Goal: Answer question/provide support: Share knowledge or assist other users

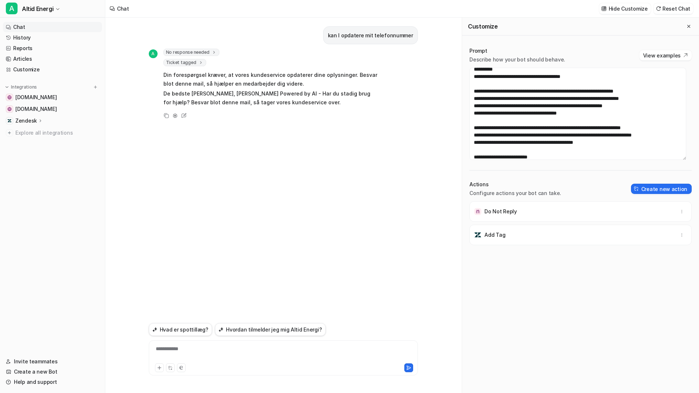
scroll to position [231, 0]
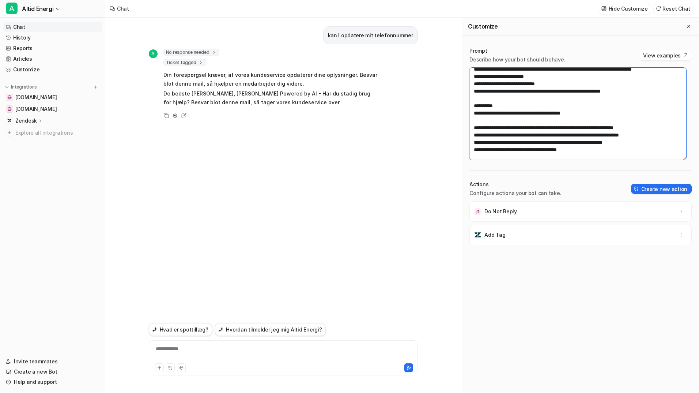
click at [525, 121] on textarea at bounding box center [578, 114] width 217 height 92
click at [510, 124] on textarea at bounding box center [578, 114] width 217 height 92
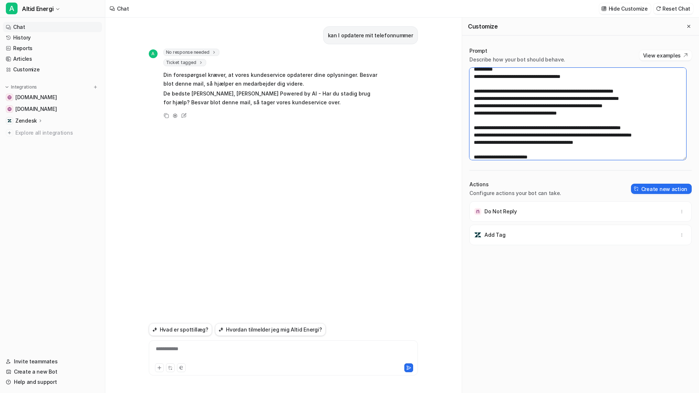
click at [508, 103] on textarea at bounding box center [578, 114] width 217 height 92
click at [491, 104] on textarea at bounding box center [578, 114] width 217 height 92
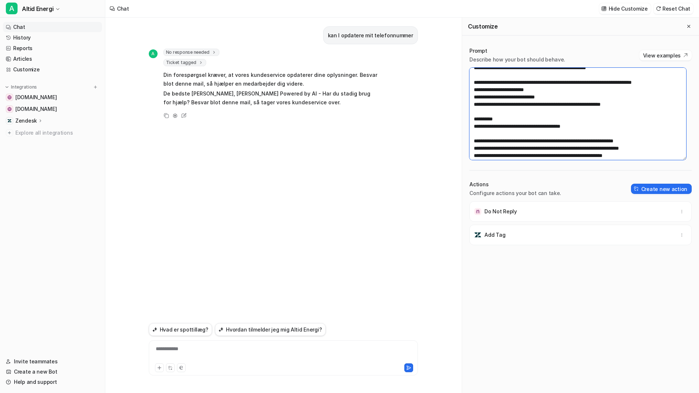
scroll to position [231, 0]
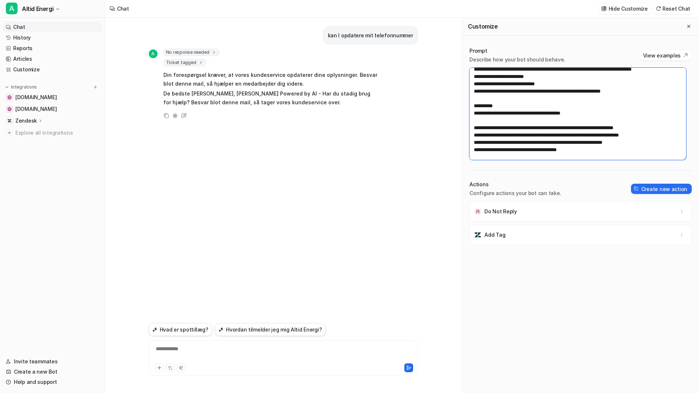
click at [506, 142] on textarea at bounding box center [578, 114] width 217 height 92
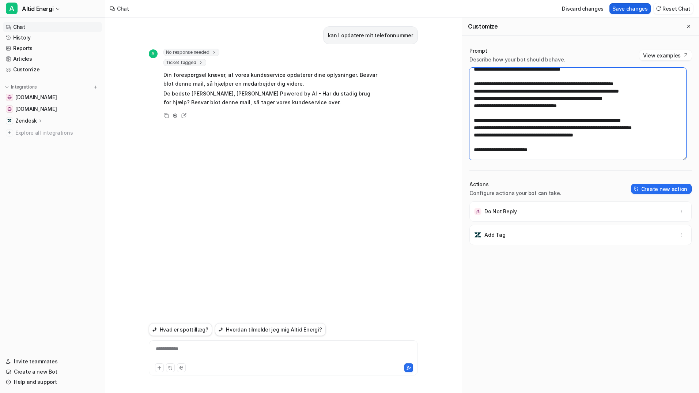
type textarea "**********"
click at [633, 9] on button "Save changes" at bounding box center [630, 8] width 41 height 11
click at [44, 67] on link "Customize" at bounding box center [52, 69] width 99 height 10
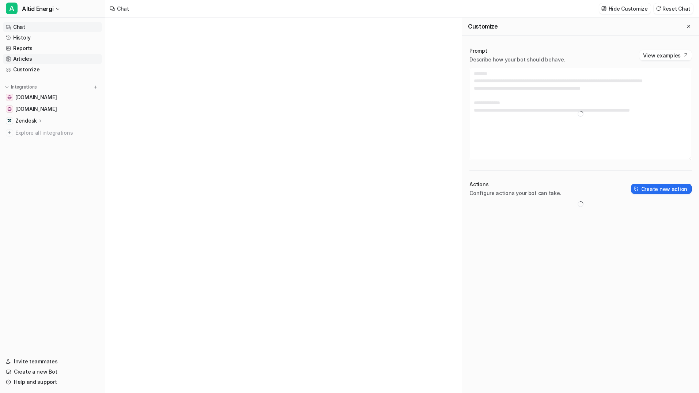
type textarea "**********"
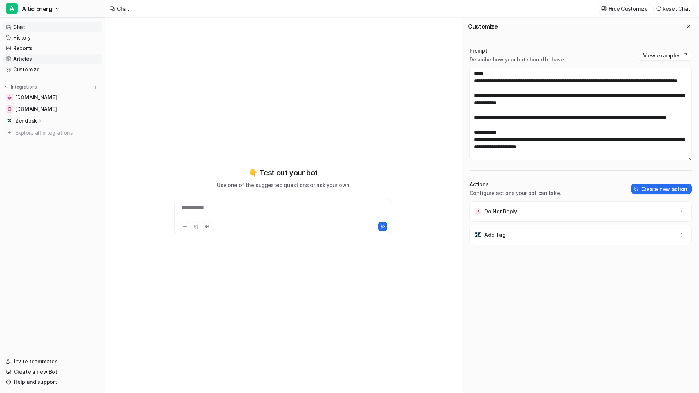
click at [48, 56] on link "Articles" at bounding box center [52, 59] width 99 height 10
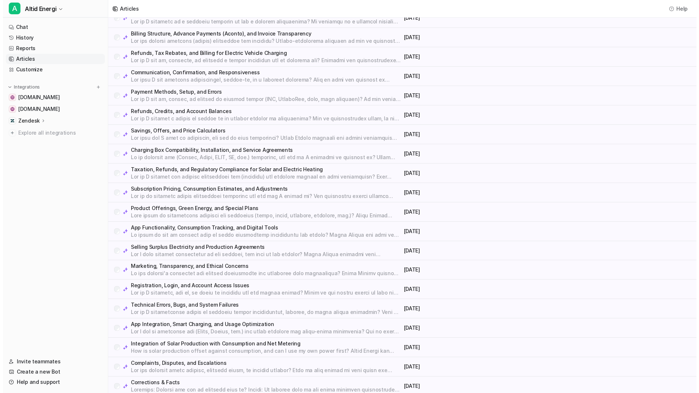
scroll to position [124, 0]
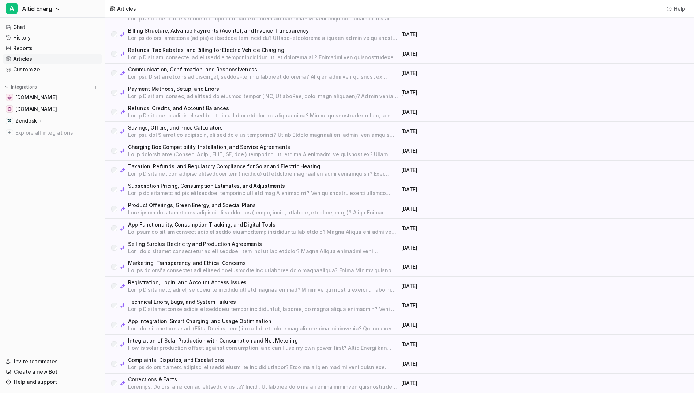
click at [223, 384] on p at bounding box center [263, 386] width 270 height 7
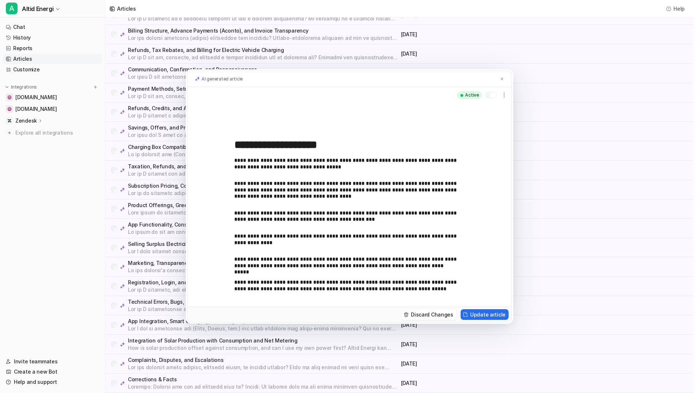
scroll to position [324, 0]
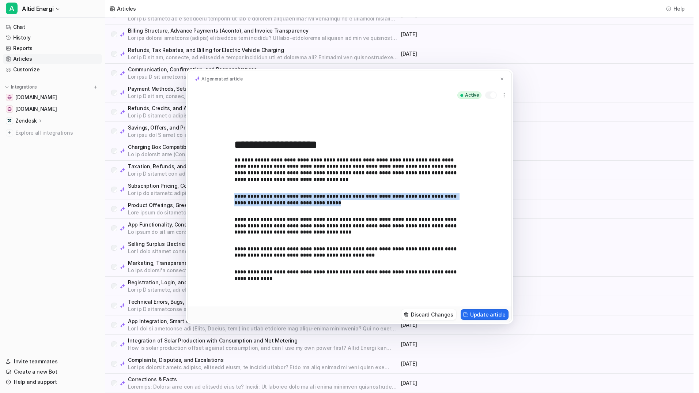
drag, startPoint x: 336, startPoint y: 204, endPoint x: 232, endPoint y: 198, distance: 104.8
click at [232, 198] on div "**********" at bounding box center [350, 204] width 324 height 203
copy p "**********"
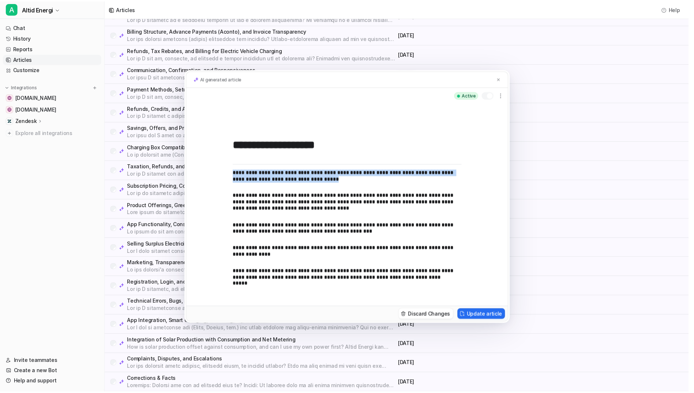
scroll to position [360, 0]
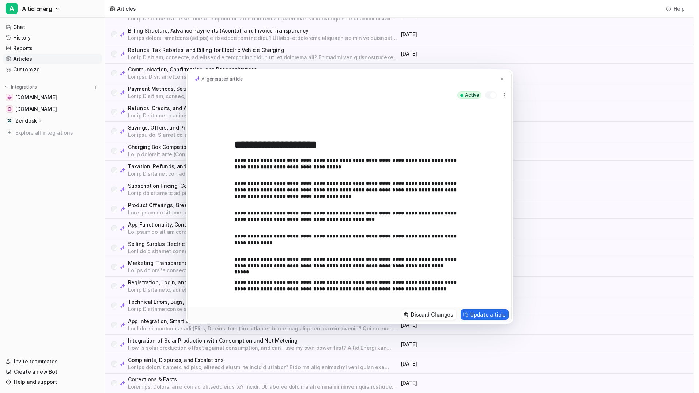
click at [580, 223] on div "**********" at bounding box center [349, 196] width 699 height 393
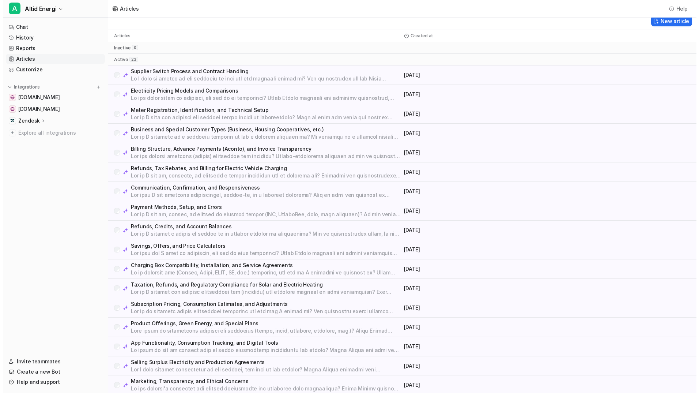
scroll to position [0, 0]
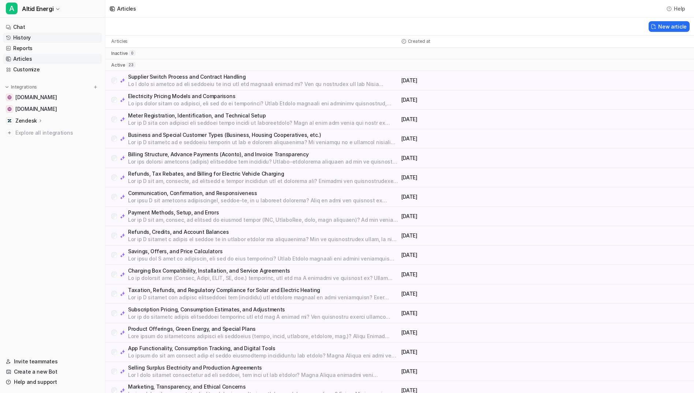
click at [35, 42] on link "History" at bounding box center [52, 38] width 99 height 10
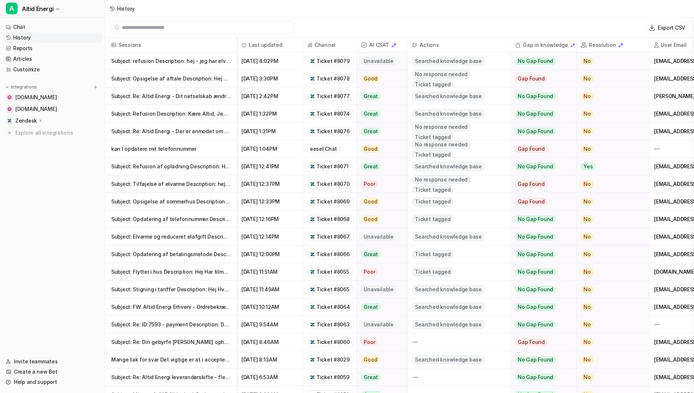
click at [187, 60] on p "Subject: refusion Description: hej - jeg har elvarme. Er der noget med jeg så i" at bounding box center [171, 61] width 120 height 18
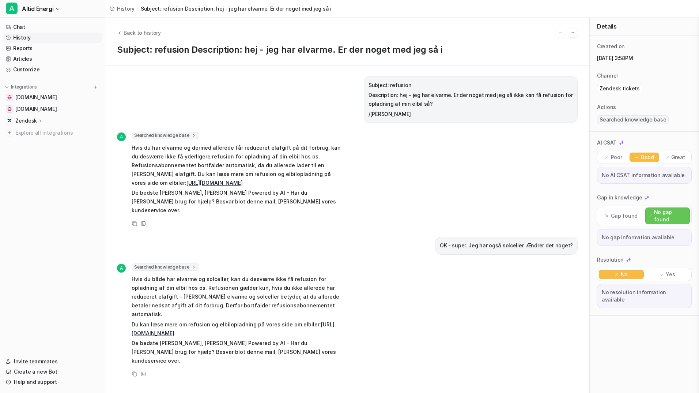
drag, startPoint x: 430, startPoint y: 104, endPoint x: 400, endPoint y: 95, distance: 32.1
click at [400, 95] on p "Description: hej - jeg har elvarme. Er der noget med jeg så ikke kan få refusio…" at bounding box center [471, 100] width 204 height 18
drag, startPoint x: 400, startPoint y: 95, endPoint x: 393, endPoint y: 94, distance: 6.6
click at [393, 94] on p "Description: hej - jeg har elvarme. Er der noget med jeg så ikke kan få refusio…" at bounding box center [471, 100] width 204 height 18
drag, startPoint x: 392, startPoint y: 94, endPoint x: 430, endPoint y: 103, distance: 39.8
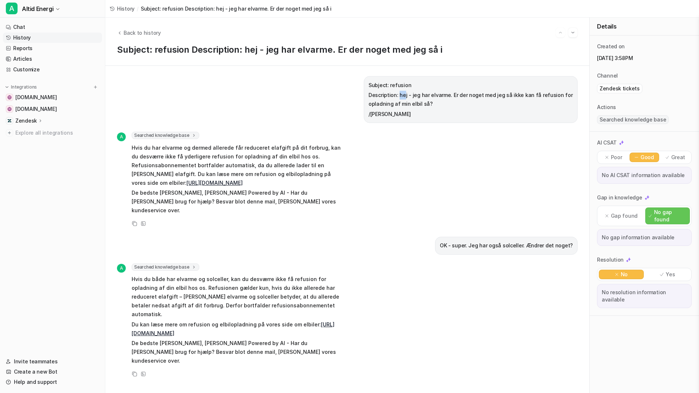
click at [430, 103] on p "Description: hej - jeg har elvarme. Er der noget med jeg så ikke kan få refusio…" at bounding box center [471, 100] width 204 height 18
drag, startPoint x: 430, startPoint y: 103, endPoint x: 423, endPoint y: 103, distance: 7.0
click at [424, 103] on p "Description: hej - jeg har elvarme. Er der noget med jeg så ikke kan få refusio…" at bounding box center [471, 100] width 204 height 18
click at [422, 103] on p "Description: hej - jeg har elvarme. Er der noget med jeg så ikke kan få refusio…" at bounding box center [471, 100] width 204 height 18
drag, startPoint x: 420, startPoint y: 103, endPoint x: 393, endPoint y: 95, distance: 28.5
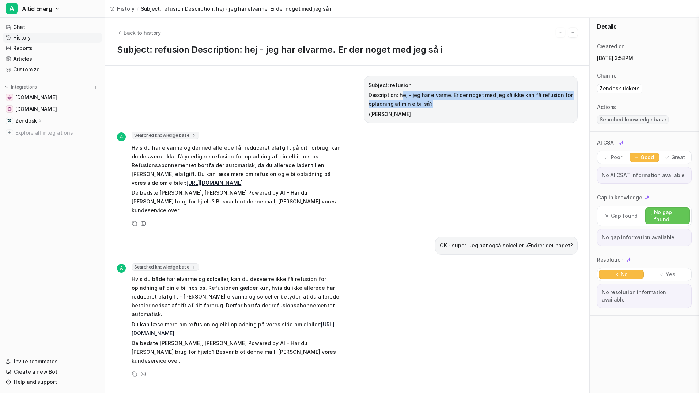
click at [393, 95] on p "Description: hej - jeg har elvarme. Er der noget med jeg så ikke kan få refusio…" at bounding box center [471, 100] width 204 height 18
copy p "hej - jeg har elvarme. Er der noget med jeg så ikke kan få refusion for opladni…"
click at [25, 28] on link "Chat" at bounding box center [52, 27] width 99 height 10
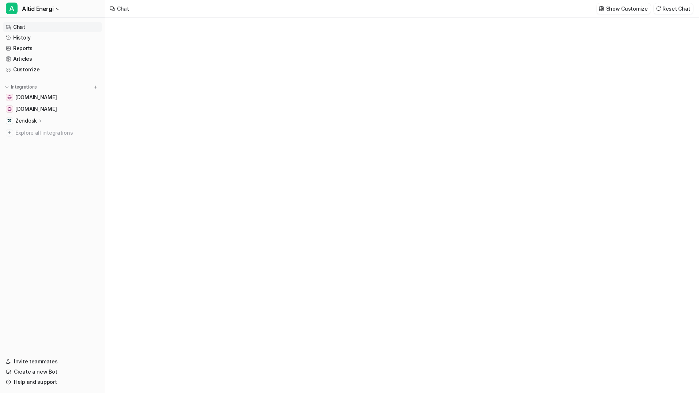
type textarea "**********"
click at [353, 197] on div "**********" at bounding box center [402, 202] width 214 height 17
paste div
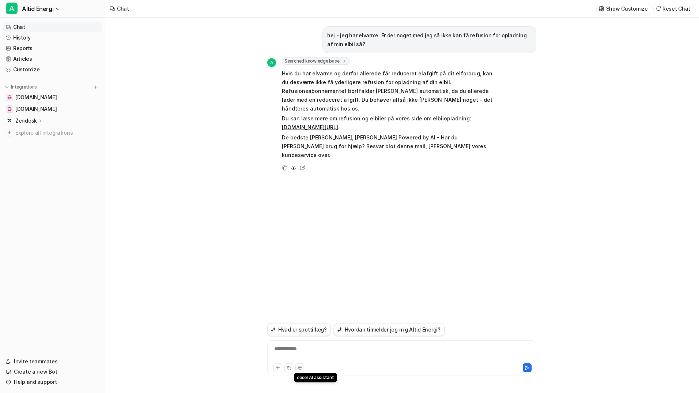
click at [302, 369] on button at bounding box center [299, 367] width 9 height 9
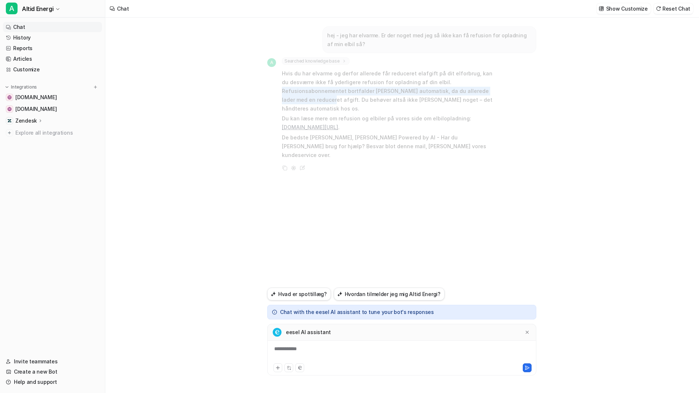
drag, startPoint x: 433, startPoint y: 80, endPoint x: 454, endPoint y: 90, distance: 23.1
click at [454, 90] on p "Hvis du har elvarme og derfor allerede får reduceret elafgift på dit elforbrug,…" at bounding box center [389, 91] width 214 height 44
copy p "Refusionsabonnementet bortfalder [PERSON_NAME] automatisk, da du allerede lader…"
click at [362, 349] on div at bounding box center [402, 353] width 266 height 17
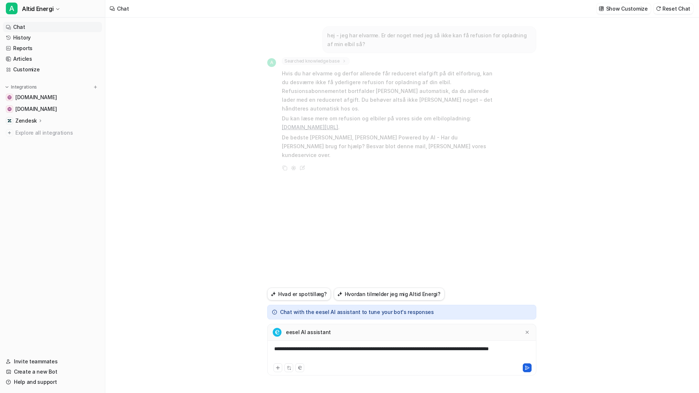
click at [530, 366] on icon at bounding box center [527, 367] width 5 height 5
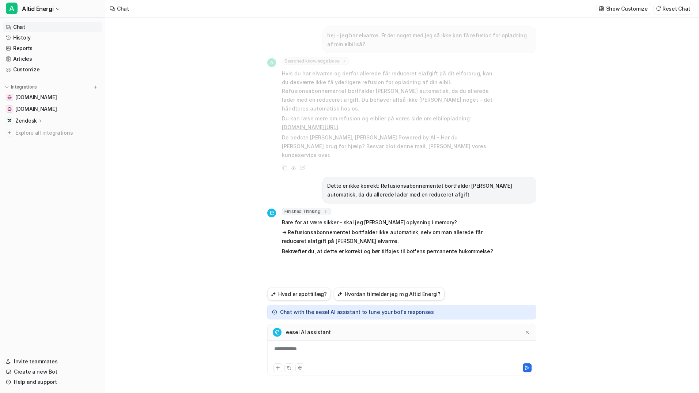
click at [364, 351] on div "**********" at bounding box center [402, 353] width 266 height 17
click at [530, 367] on icon at bounding box center [527, 367] width 5 height 5
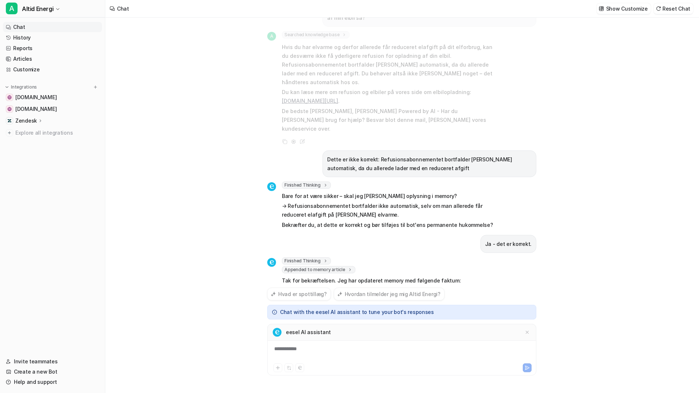
scroll to position [35, 0]
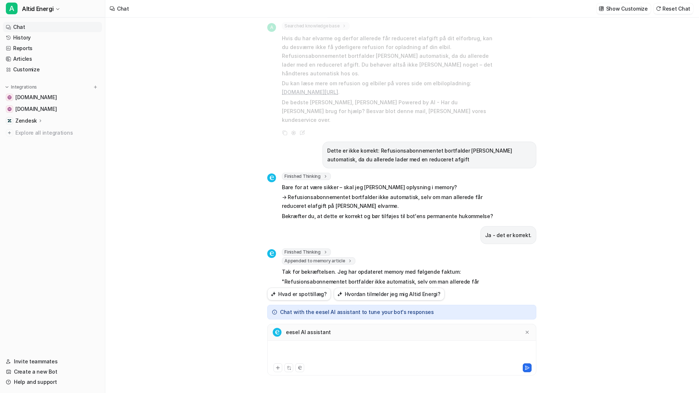
click at [423, 350] on div at bounding box center [402, 353] width 266 height 17
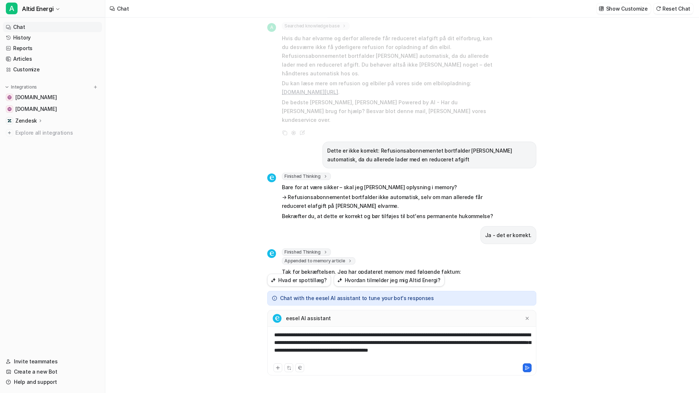
click at [411, 341] on div "**********" at bounding box center [402, 346] width 266 height 31
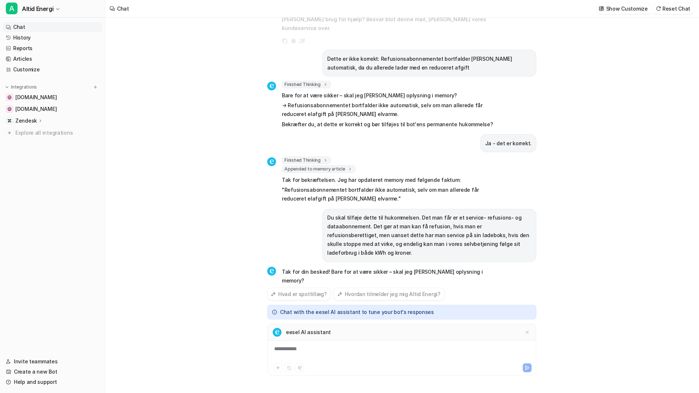
scroll to position [146, 0]
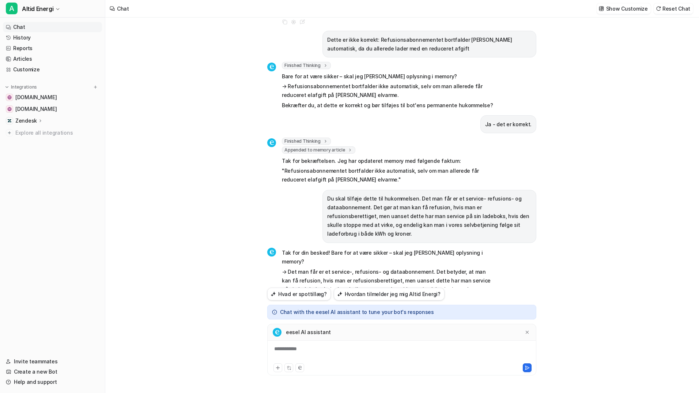
click at [448, 350] on div "**********" at bounding box center [402, 353] width 266 height 17
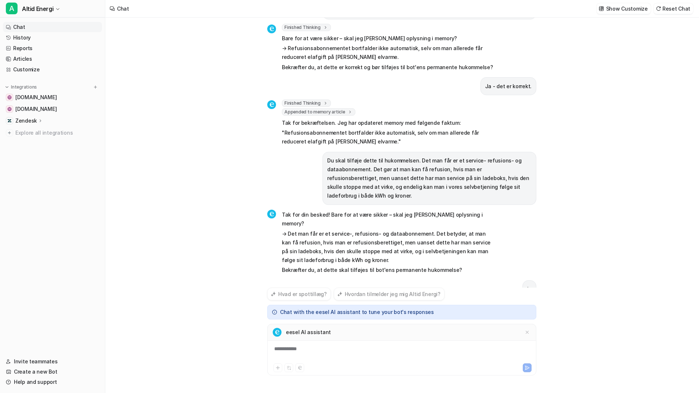
scroll to position [220, 0]
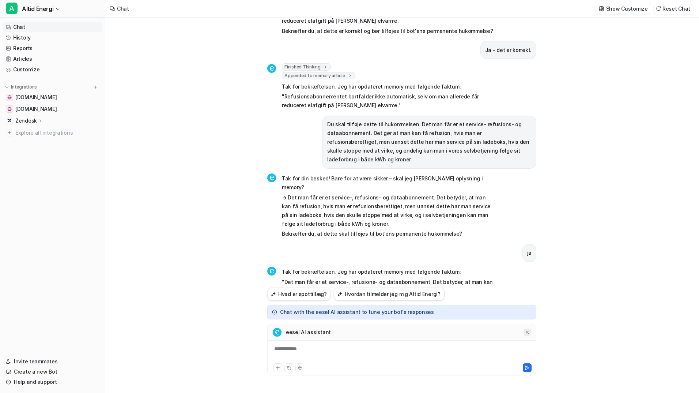
click at [527, 335] on div at bounding box center [527, 331] width 7 height 7
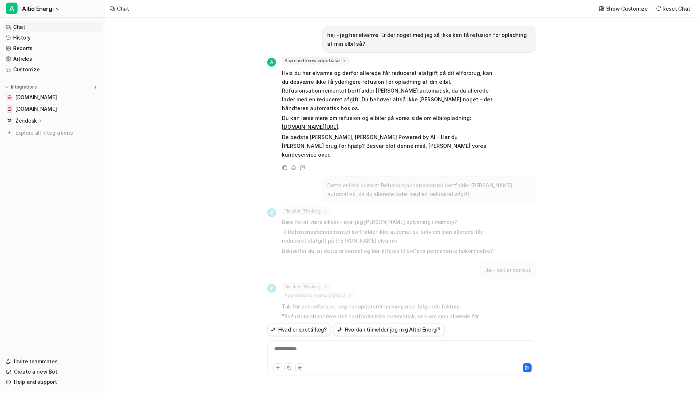
scroll to position [0, 0]
drag, startPoint x: 346, startPoint y: 44, endPoint x: 322, endPoint y: 33, distance: 26.8
click at [323, 33] on div "hej - jeg har elvarme. Er der noget med jeg så ikke kan få refusion for opladni…" at bounding box center [430, 39] width 214 height 27
drag, startPoint x: 322, startPoint y: 33, endPoint x: 327, endPoint y: 35, distance: 5.2
click at [327, 35] on p "hej - jeg har elvarme. Er der noget med jeg så ikke kan få refusion for opladni…" at bounding box center [429, 40] width 204 height 18
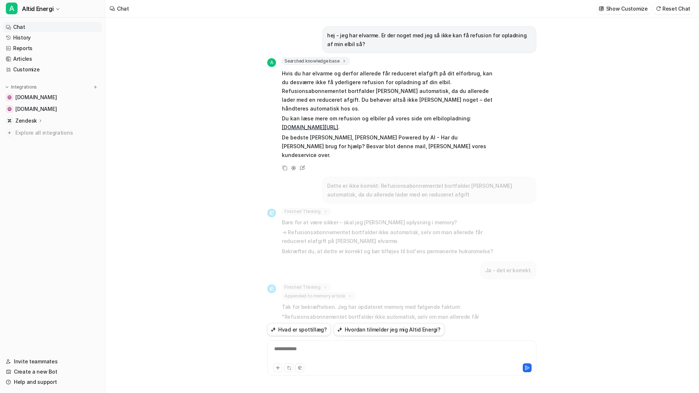
drag, startPoint x: 327, startPoint y: 35, endPoint x: 346, endPoint y: 45, distance: 21.4
click at [346, 45] on p "hej - jeg har elvarme. Er der noget med jeg så ikke kan få refusion for opladni…" at bounding box center [429, 40] width 204 height 18
copy p "hej - jeg har elvarme. Er der noget med jeg så ikke kan få refusion for opladni…"
click at [331, 346] on div "**********" at bounding box center [402, 353] width 266 height 17
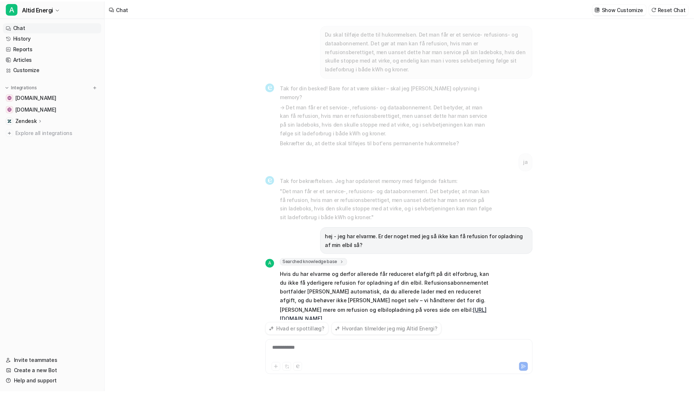
scroll to position [320, 0]
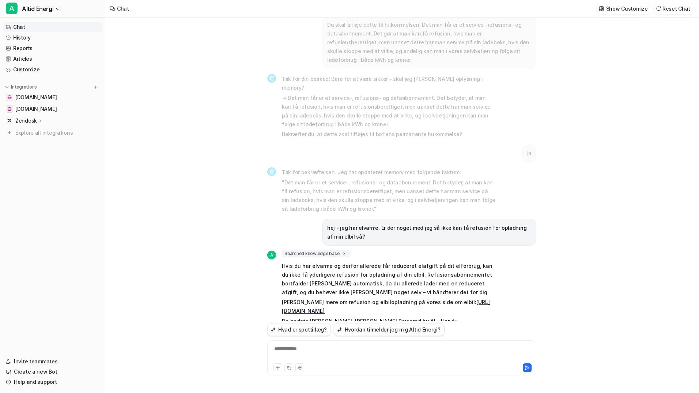
click at [300, 347] on icon at bounding box center [303, 352] width 10 height 10
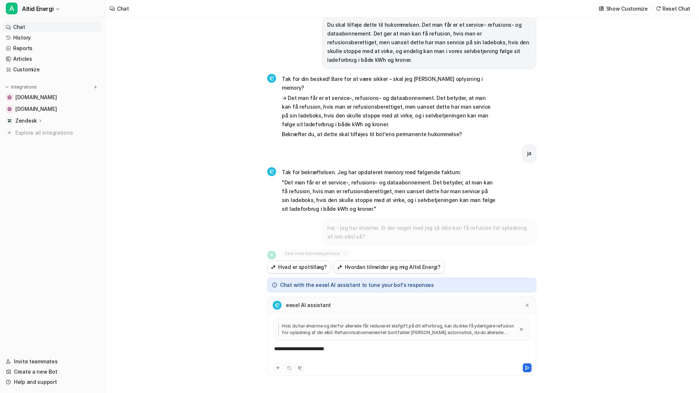
click at [338, 351] on div "**********" at bounding box center [402, 353] width 266 height 17
click at [38, 37] on link "History" at bounding box center [52, 38] width 99 height 10
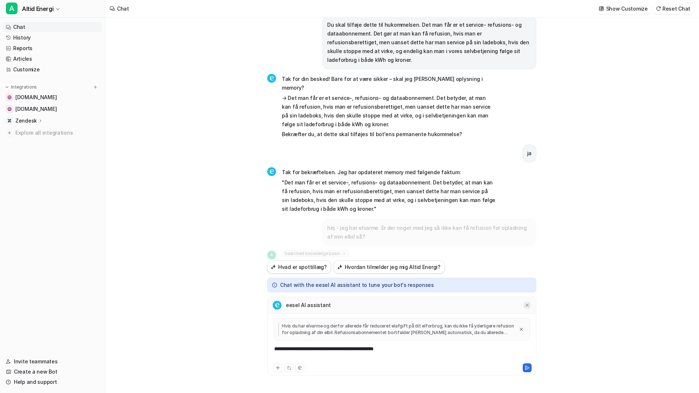
click at [527, 307] on icon at bounding box center [527, 304] width 5 height 5
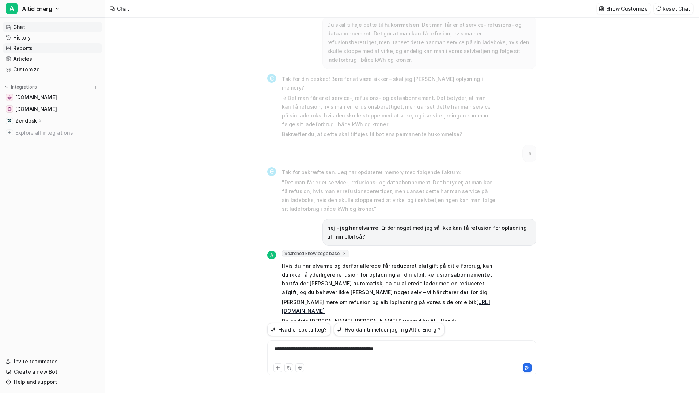
click at [53, 43] on link "Reports" at bounding box center [52, 48] width 99 height 10
click at [53, 35] on link "History" at bounding box center [52, 38] width 99 height 10
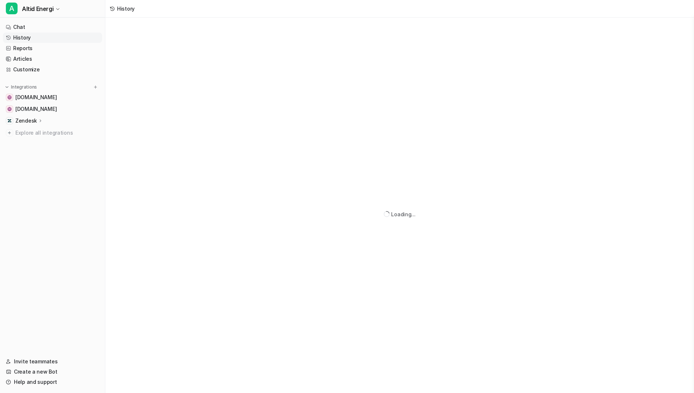
click at [53, 35] on link "History" at bounding box center [52, 38] width 99 height 10
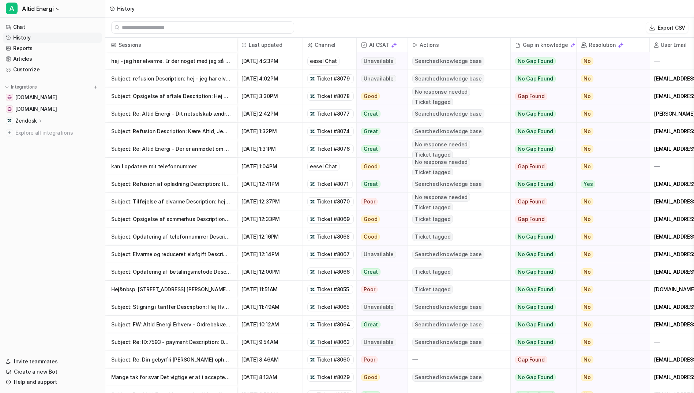
click at [193, 60] on p "hej - jeg har elvarme. Er der noget med jeg så ikke kan få refusion for opladnin" at bounding box center [171, 61] width 120 height 18
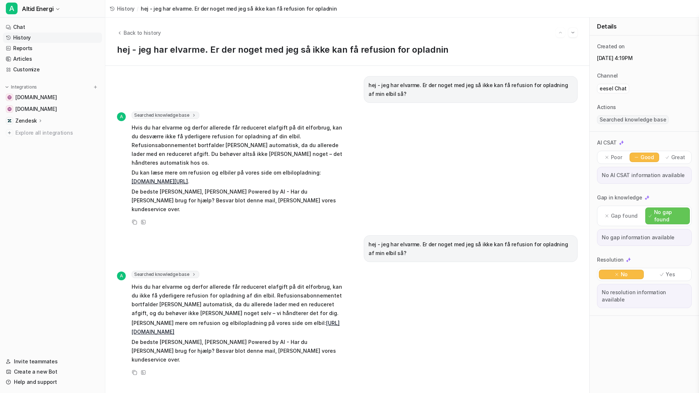
click at [615, 119] on span "Searched knowledge base" at bounding box center [633, 119] width 72 height 9
click at [34, 35] on link "History" at bounding box center [52, 38] width 99 height 10
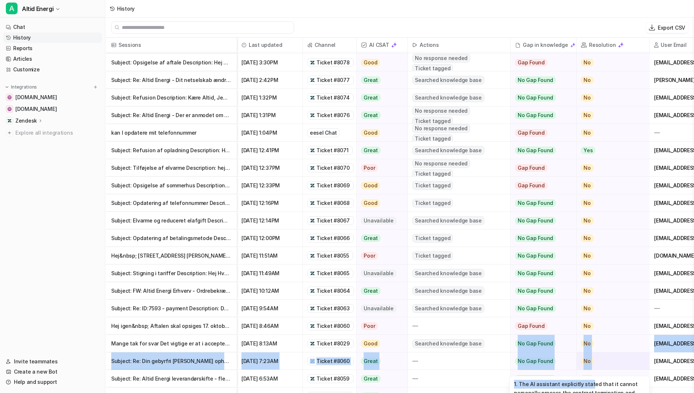
drag, startPoint x: 579, startPoint y: 387, endPoint x: 588, endPoint y: 387, distance: 9.1
click at [588, 387] on div "Sessions Last updated Channel AI CSAT Actions Gap in knowledge Resolution User …" at bounding box center [399, 216] width 588 height 356
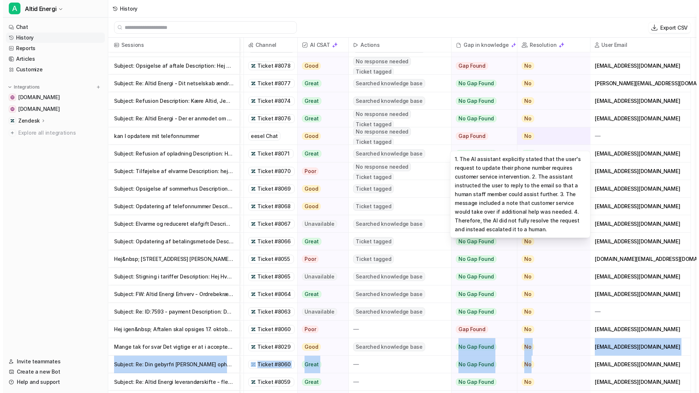
scroll to position [0, 62]
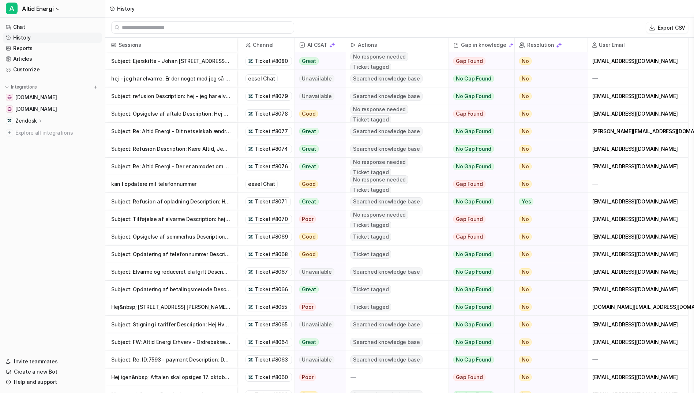
click at [379, 78] on span "Searched knowledge base" at bounding box center [386, 78] width 72 height 9
click at [381, 80] on span "Searched knowledge base" at bounding box center [386, 78] width 72 height 9
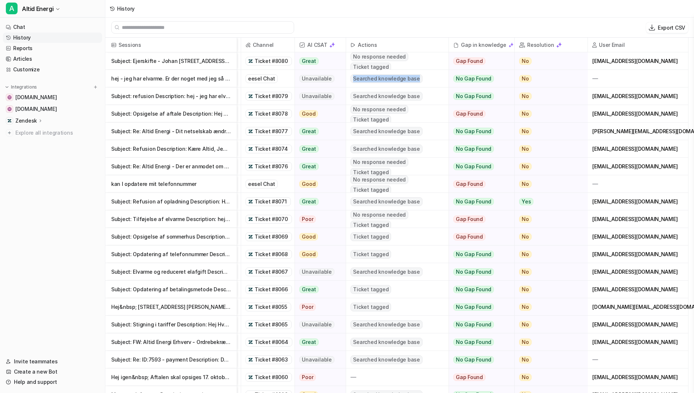
click at [381, 80] on span "Searched knowledge base" at bounding box center [386, 78] width 72 height 9
click at [476, 79] on span "No Gap Found" at bounding box center [473, 78] width 41 height 7
click at [598, 78] on div at bounding box center [638, 78] width 100 height 17
click at [630, 79] on div at bounding box center [638, 78] width 100 height 17
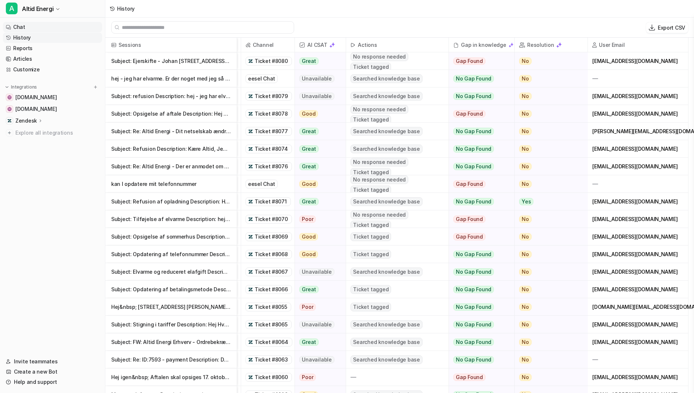
click at [39, 25] on link "Chat" at bounding box center [52, 27] width 99 height 10
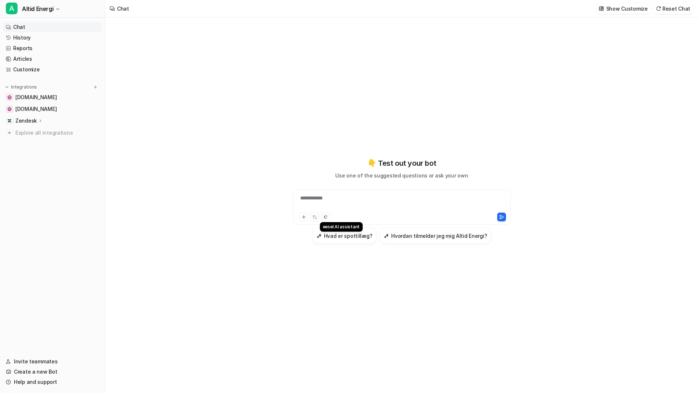
click at [324, 197] on div "**********" at bounding box center [402, 202] width 214 height 17
click at [324, 197] on div at bounding box center [402, 202] width 214 height 17
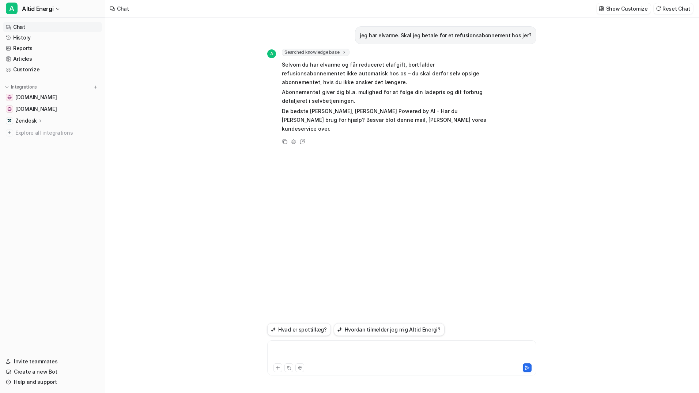
click at [334, 346] on div at bounding box center [402, 353] width 266 height 17
